Goal: Navigation & Orientation: Find specific page/section

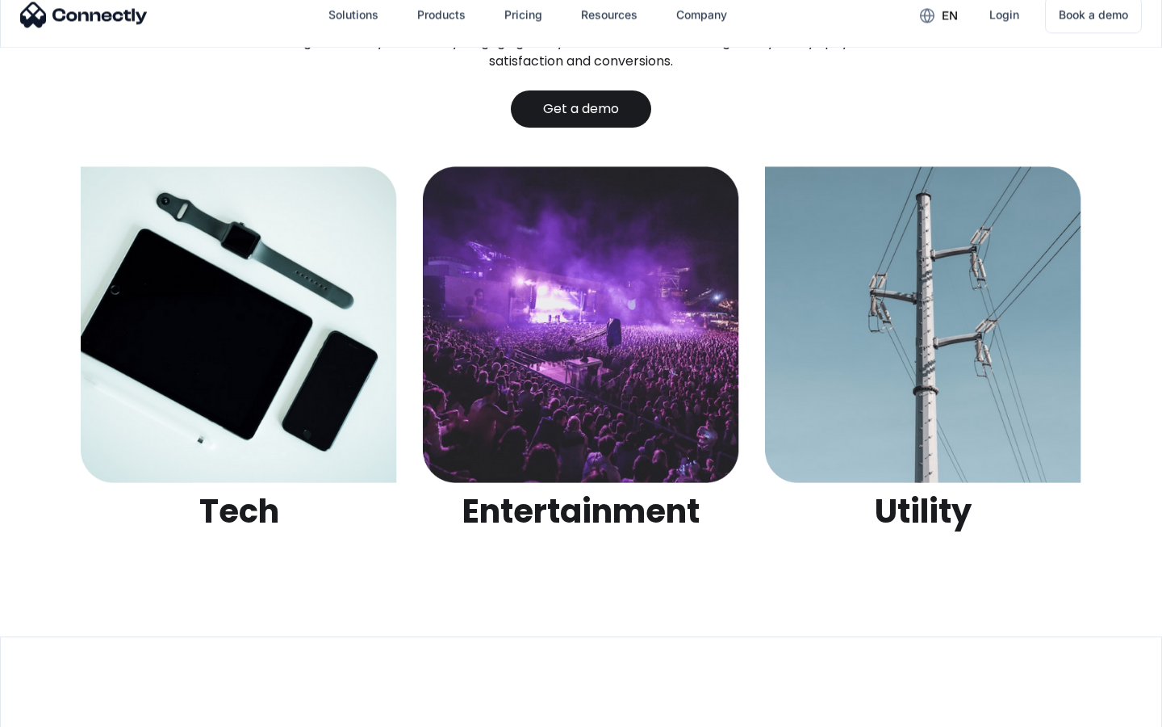
scroll to position [5093, 0]
